Goal: Task Accomplishment & Management: Manage account settings

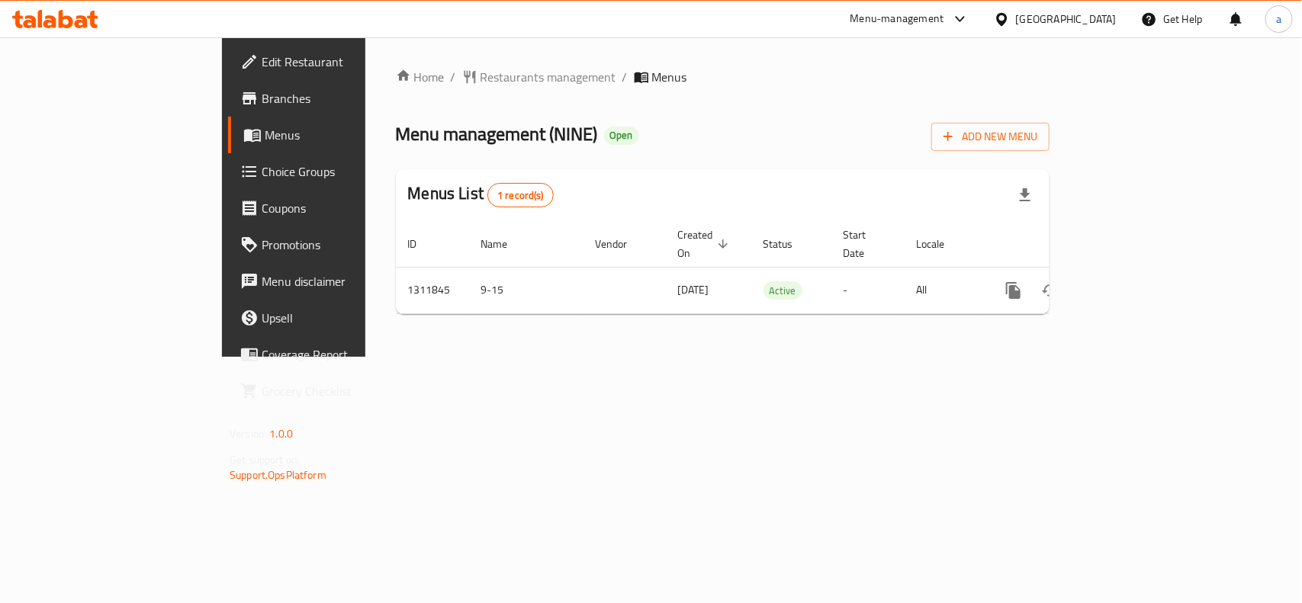
click at [262, 58] on span "Edit Restaurant" at bounding box center [345, 62] width 166 height 18
